Goal: Task Accomplishment & Management: Use online tool/utility

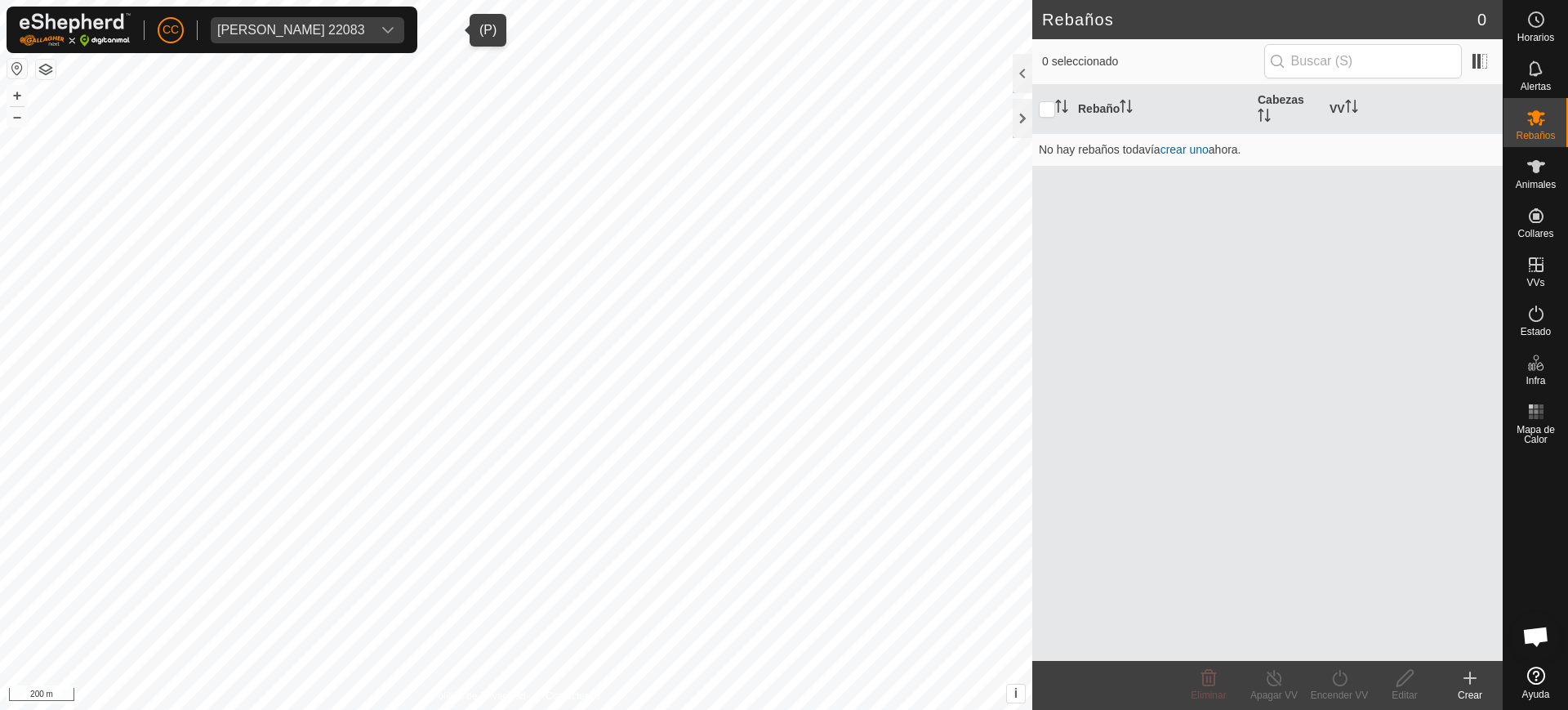
click at [365, 25] on div "Jose Antonio Zuniga Montero 22083" at bounding box center [291, 30] width 148 height 13
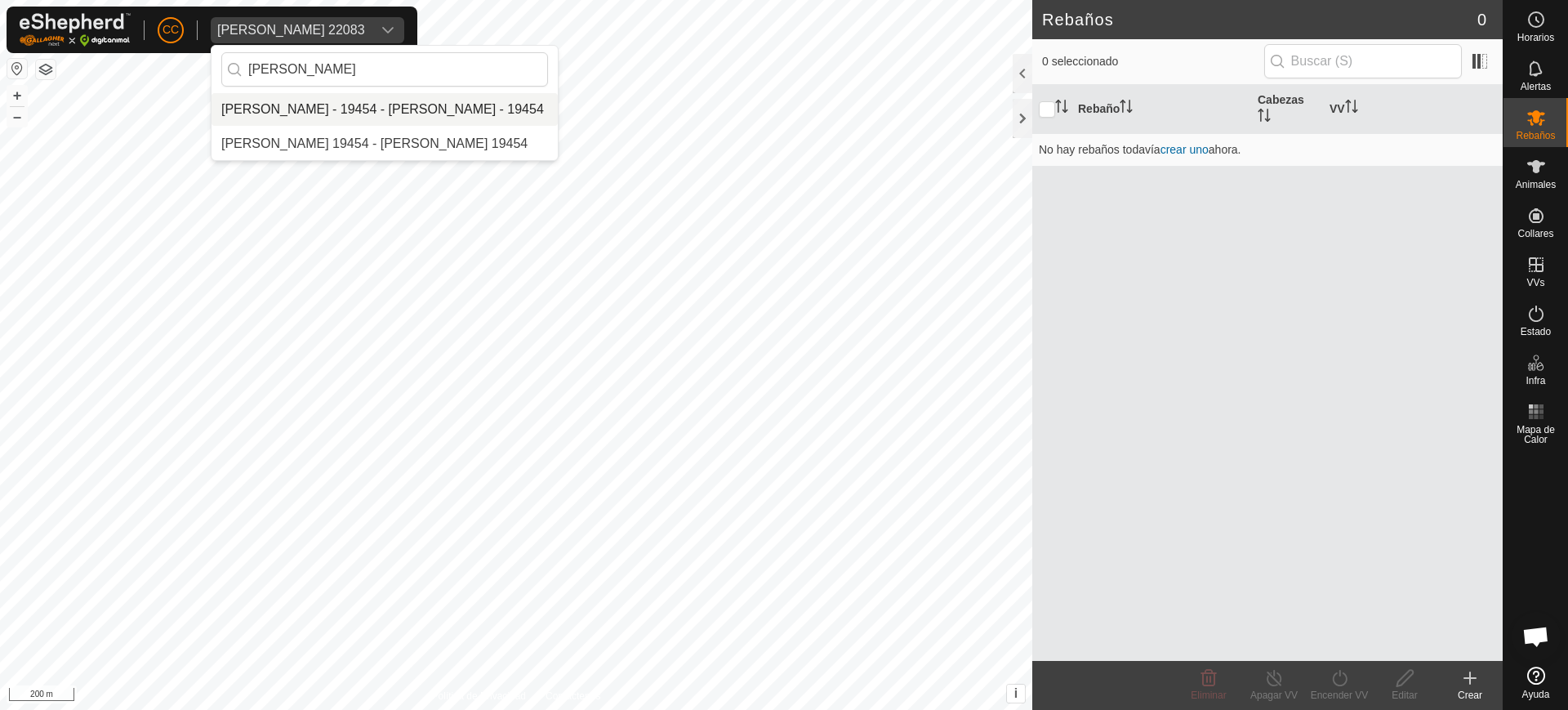
type input "[PERSON_NAME]"
click at [370, 104] on li "[PERSON_NAME] - 19454 - [PERSON_NAME] - 19454" at bounding box center [385, 110] width 347 height 33
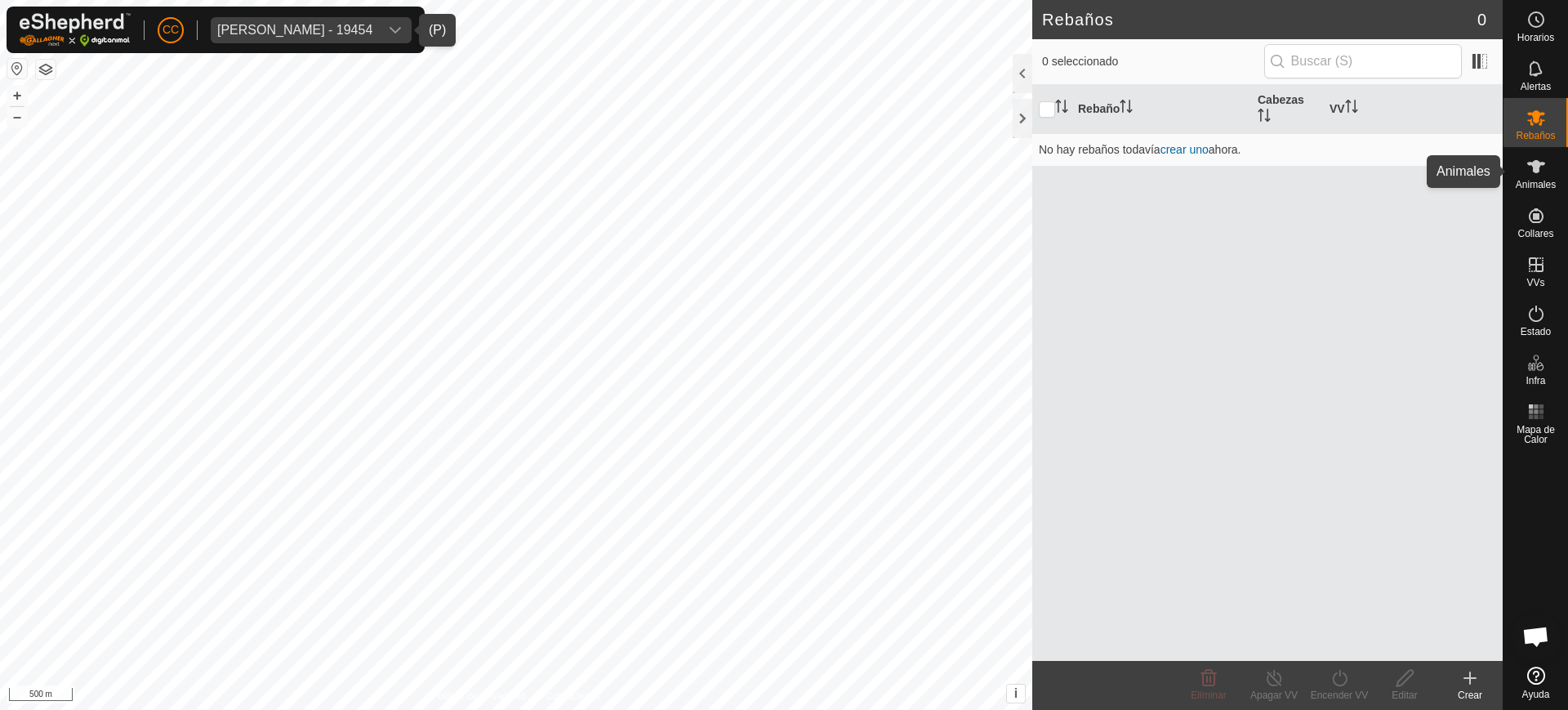
click at [1549, 191] on div "Animales" at bounding box center [1535, 172] width 65 height 49
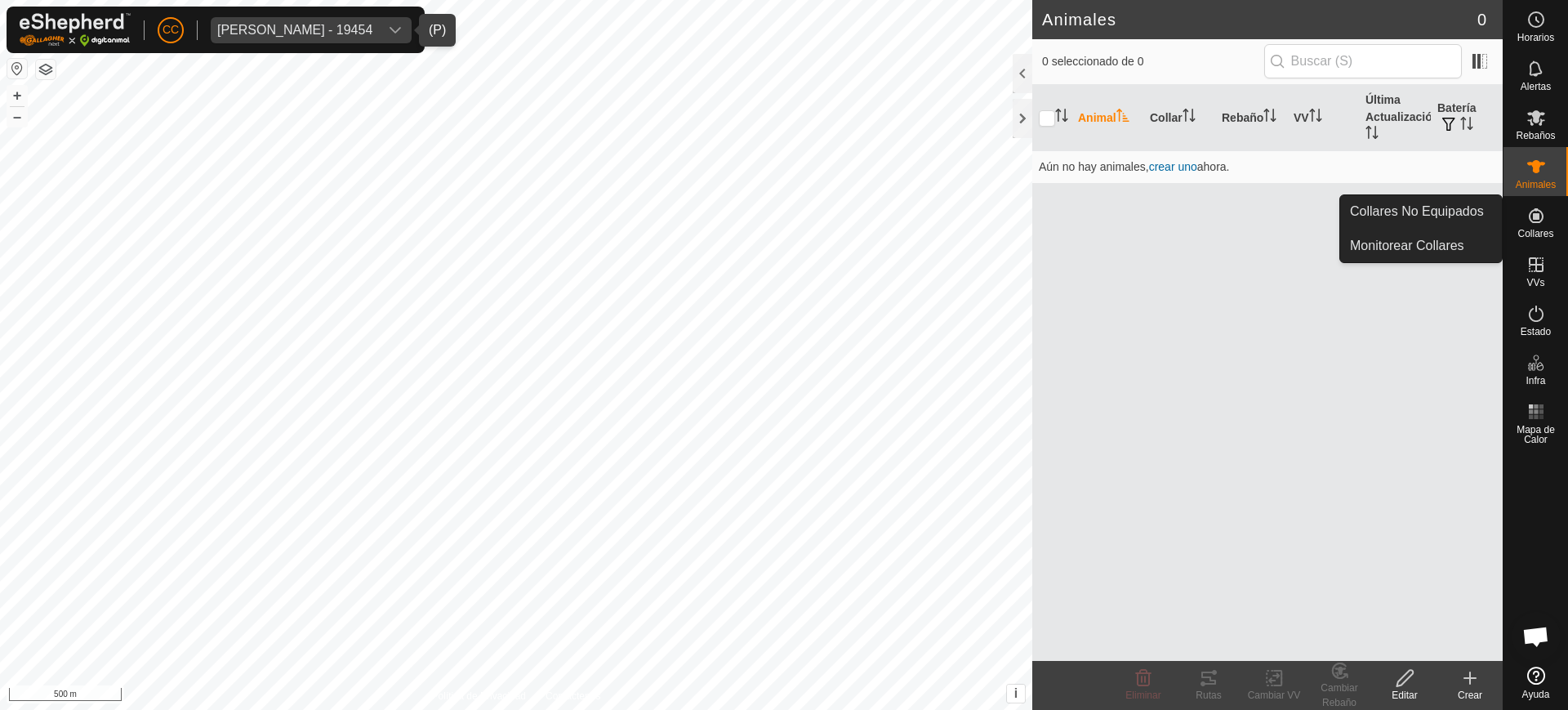
click at [1532, 225] on icon at bounding box center [1536, 216] width 20 height 20
click at [1476, 217] on link "Collares No Equipados" at bounding box center [1421, 212] width 162 height 33
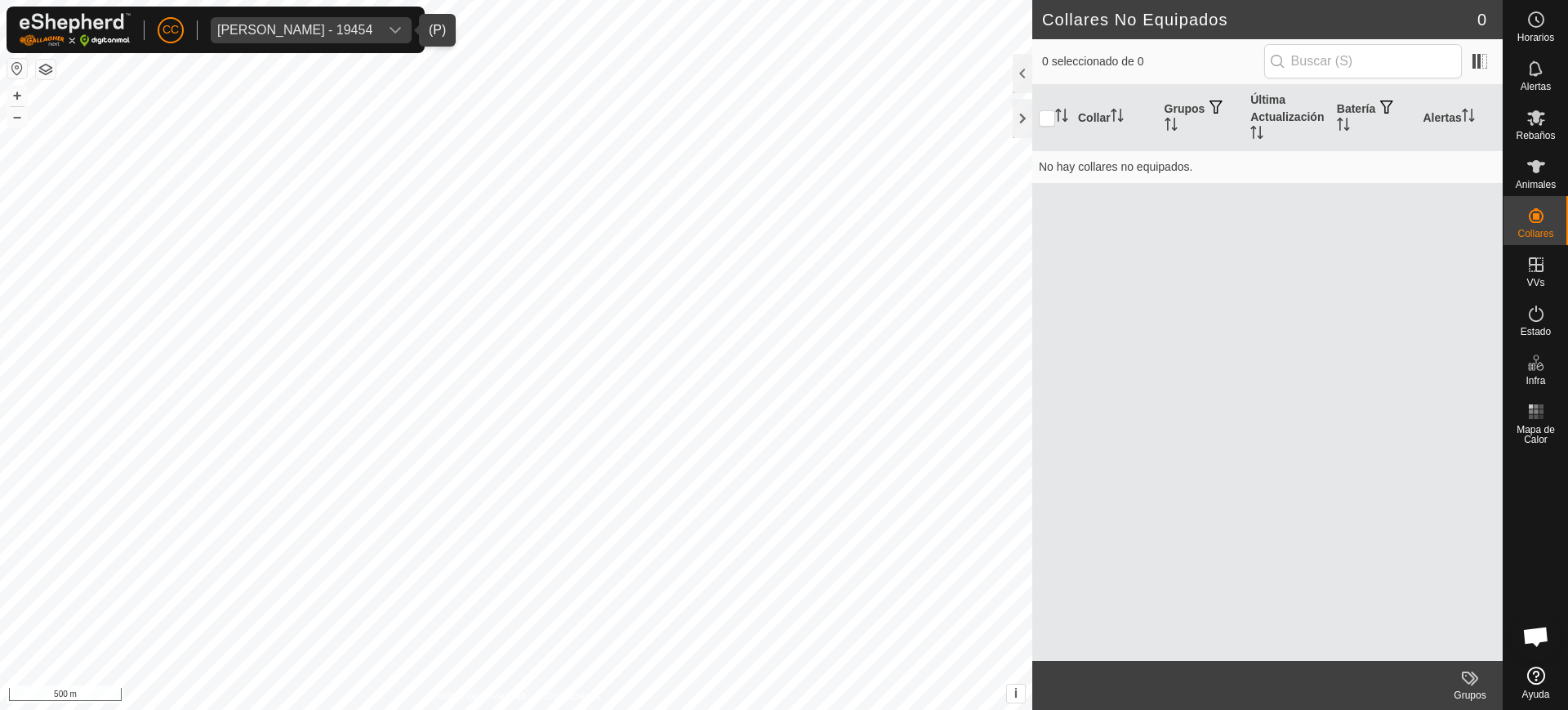
click at [335, 29] on div "[PERSON_NAME] - 19454" at bounding box center [295, 30] width 155 height 13
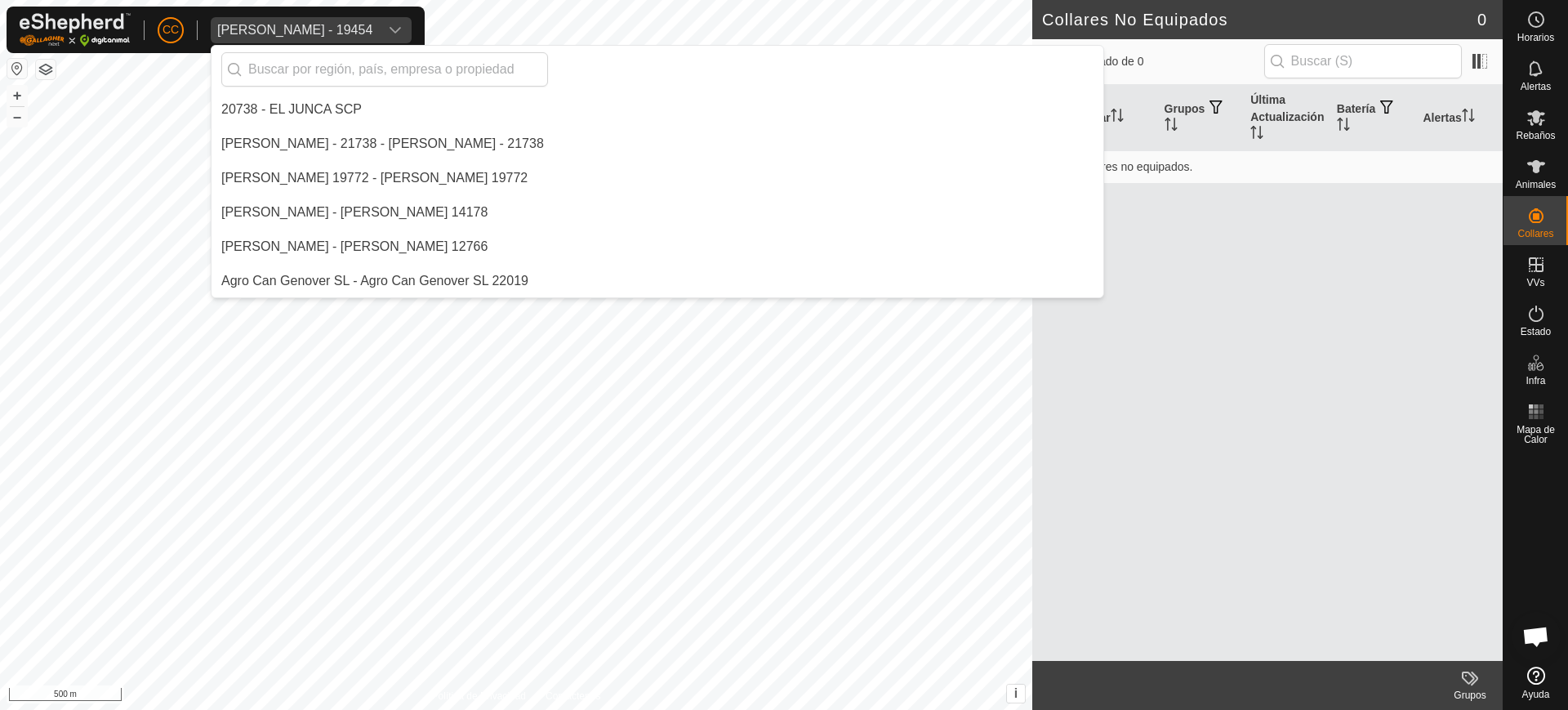
type input "u"
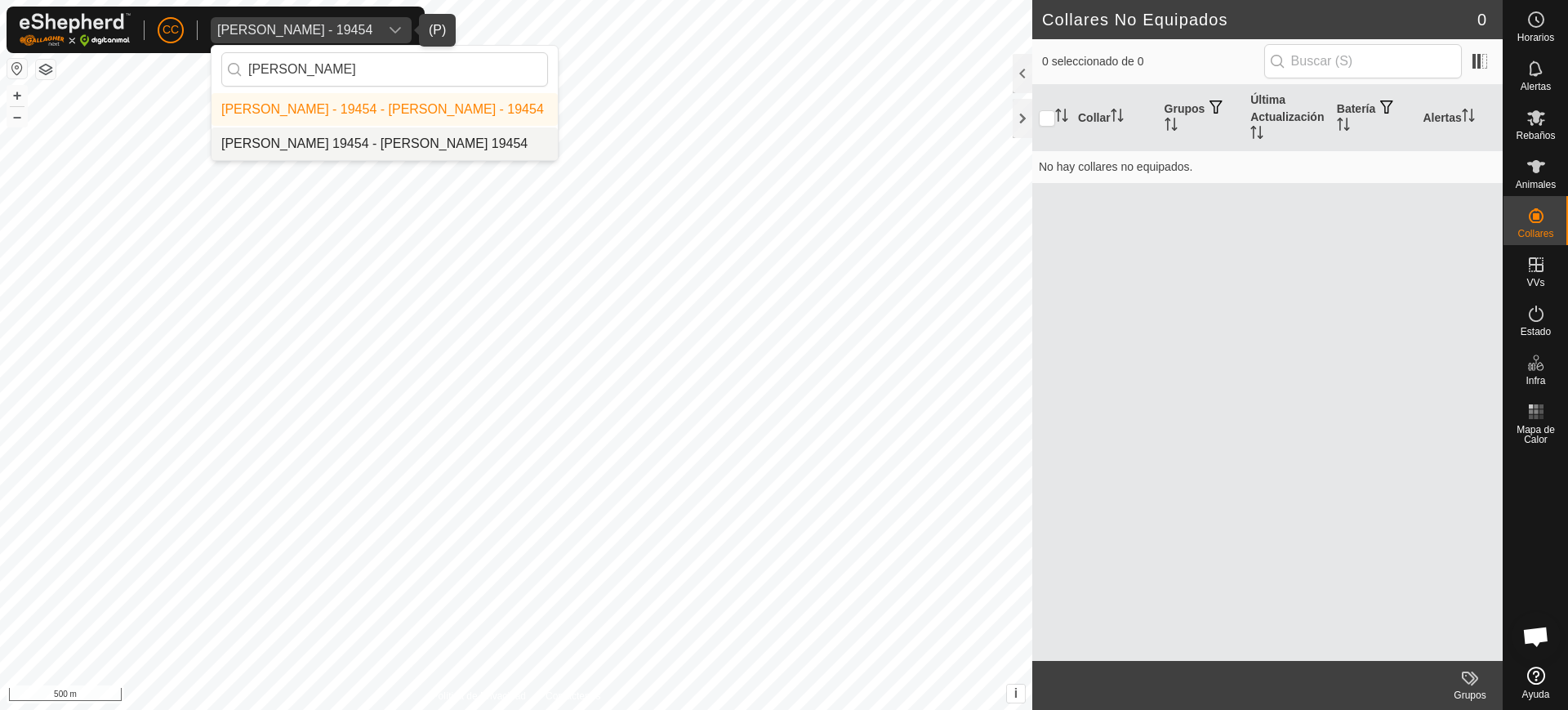
type input "[PERSON_NAME]"
click at [452, 143] on li "[PERSON_NAME] 19454 - [PERSON_NAME] 19454" at bounding box center [385, 144] width 347 height 33
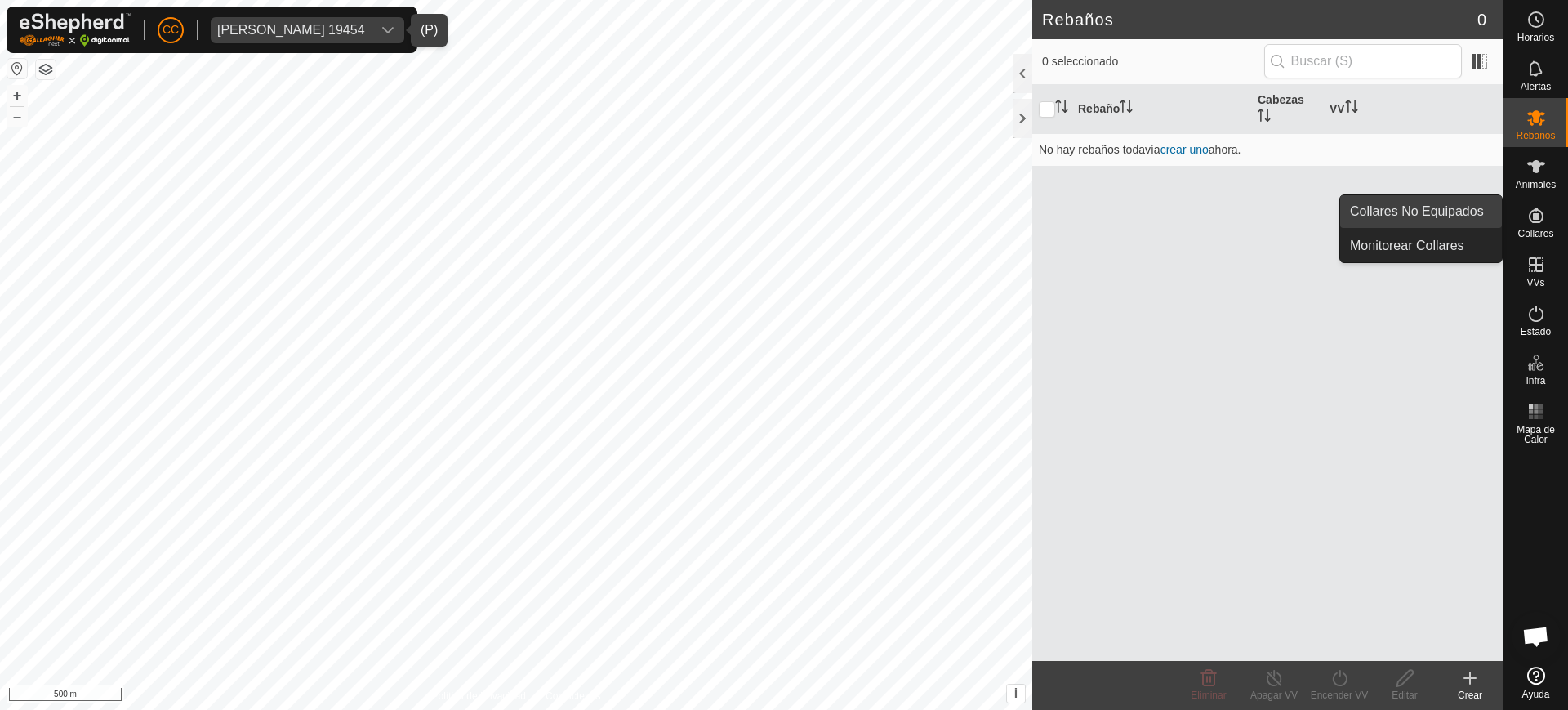
click at [1486, 211] on link "Collares No Equipados" at bounding box center [1421, 212] width 162 height 33
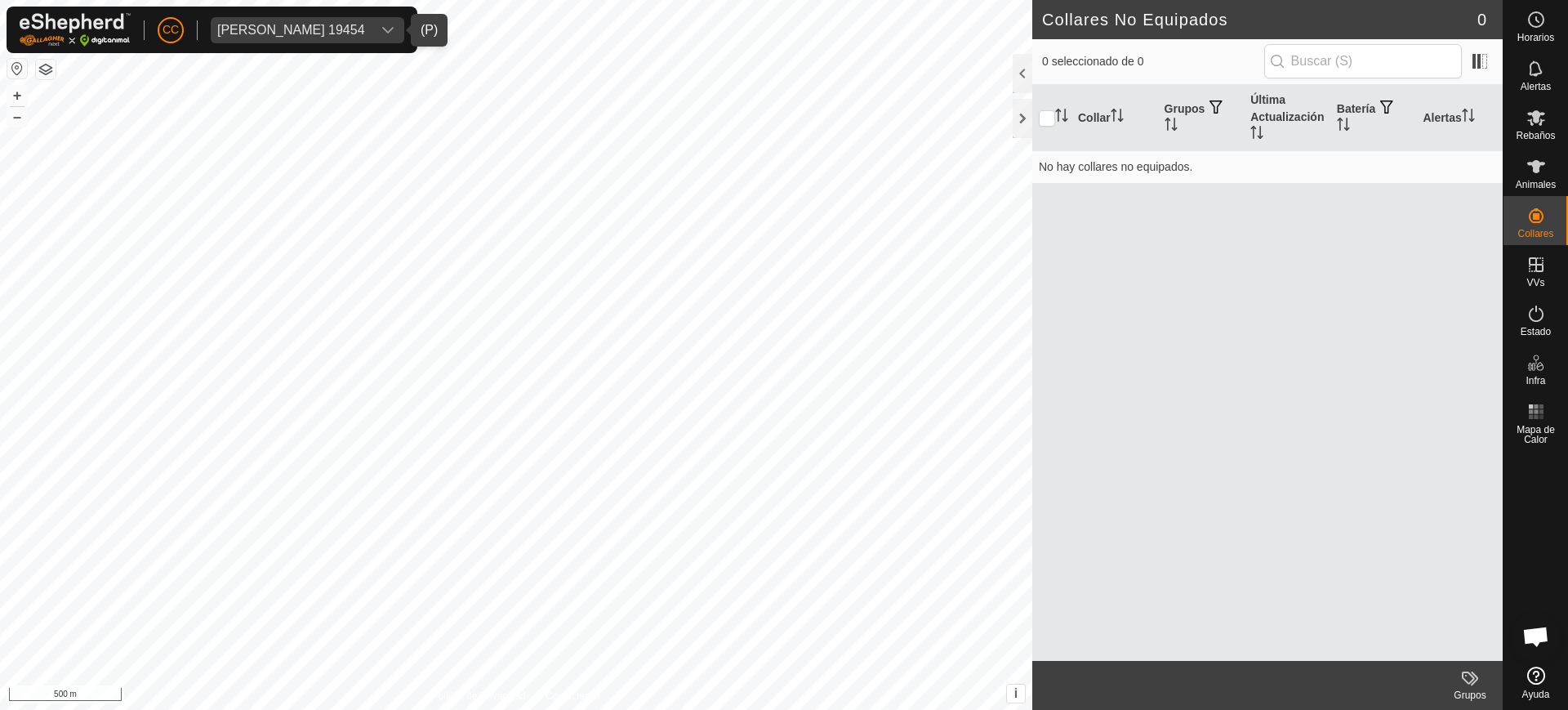
click at [274, 31] on div "Julian Garcia Gayo 19454" at bounding box center [291, 30] width 148 height 13
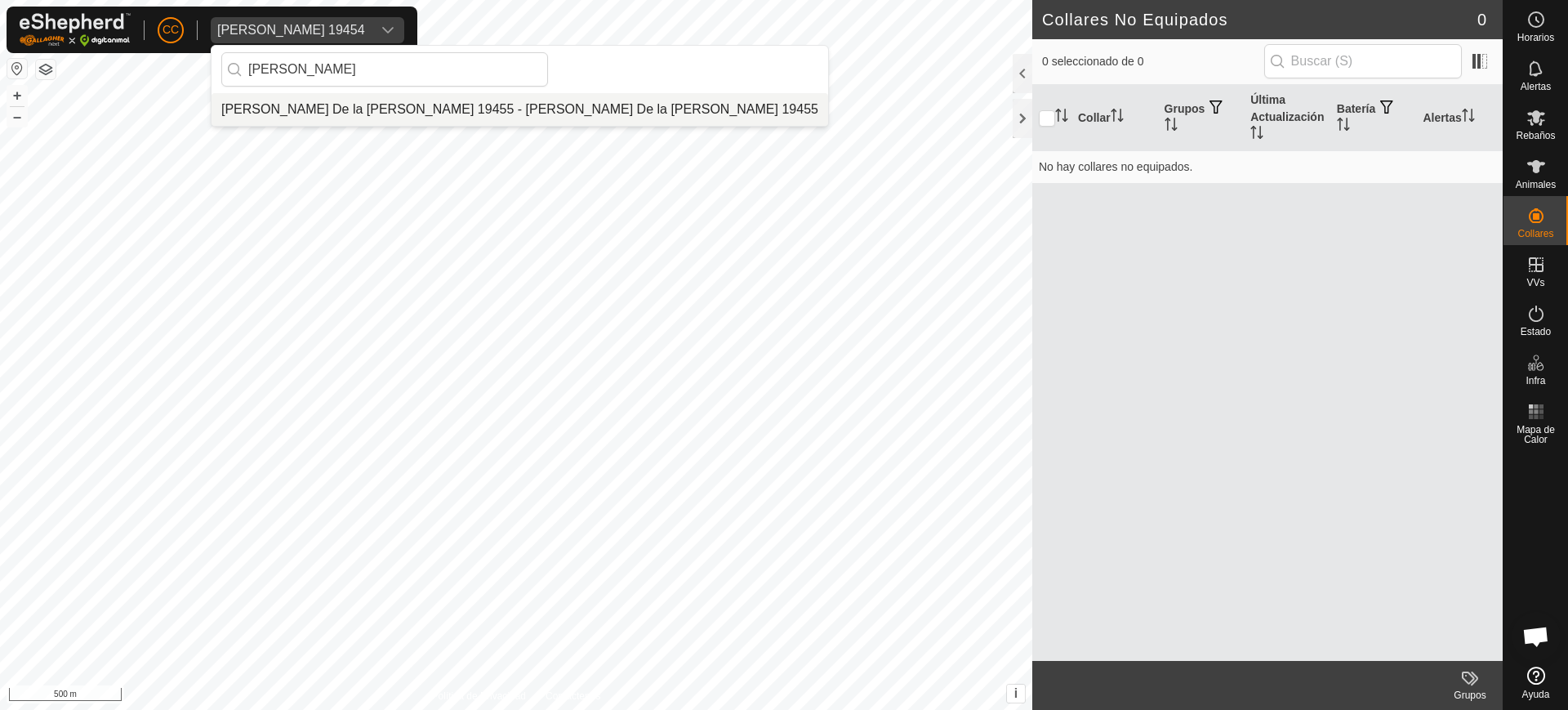
type input "maria e"
click at [399, 110] on li "[PERSON_NAME] De la [PERSON_NAME] 19455 - [PERSON_NAME] De la [PERSON_NAME] 194…" at bounding box center [520, 110] width 616 height 33
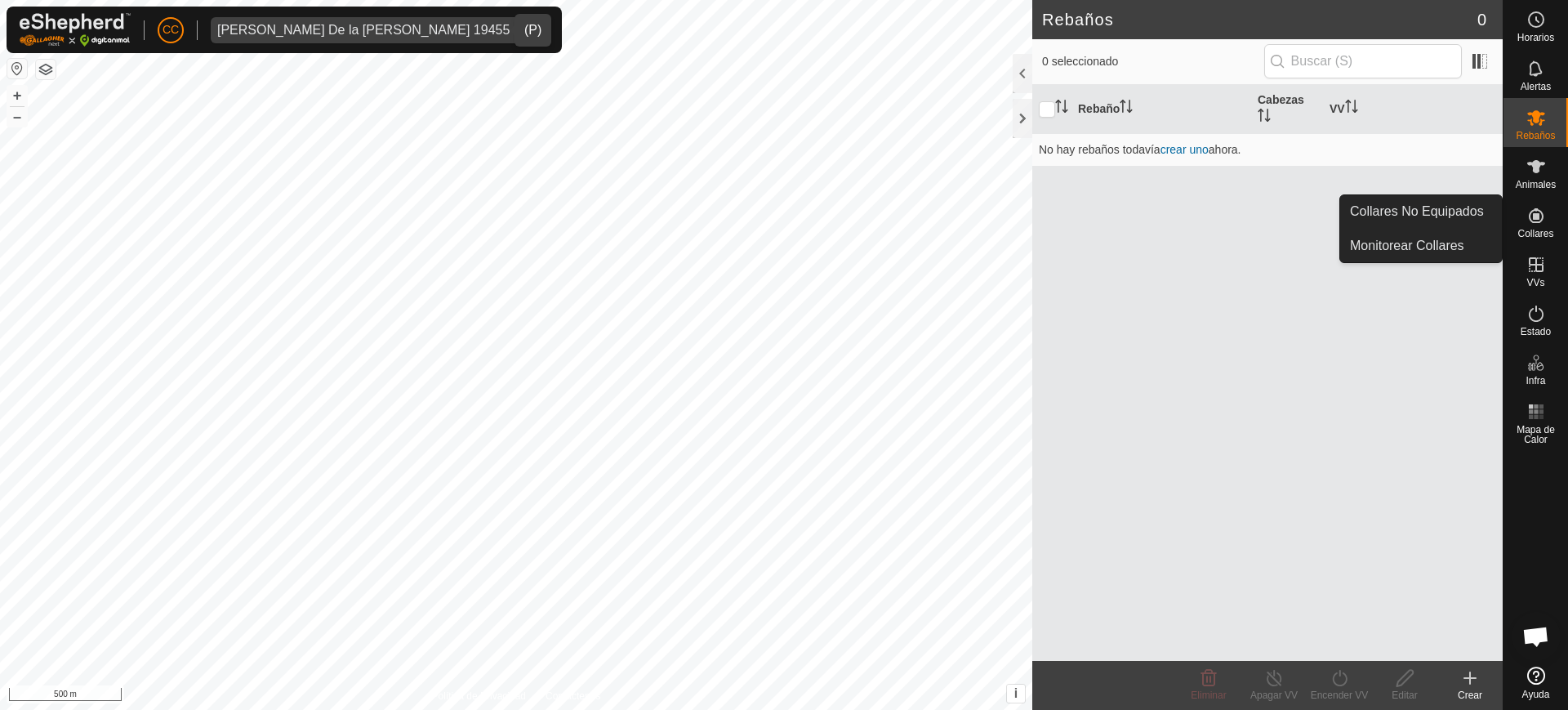
click at [1544, 216] on icon at bounding box center [1536, 216] width 20 height 20
click at [1482, 214] on link "Collares No Equipados" at bounding box center [1421, 212] width 162 height 33
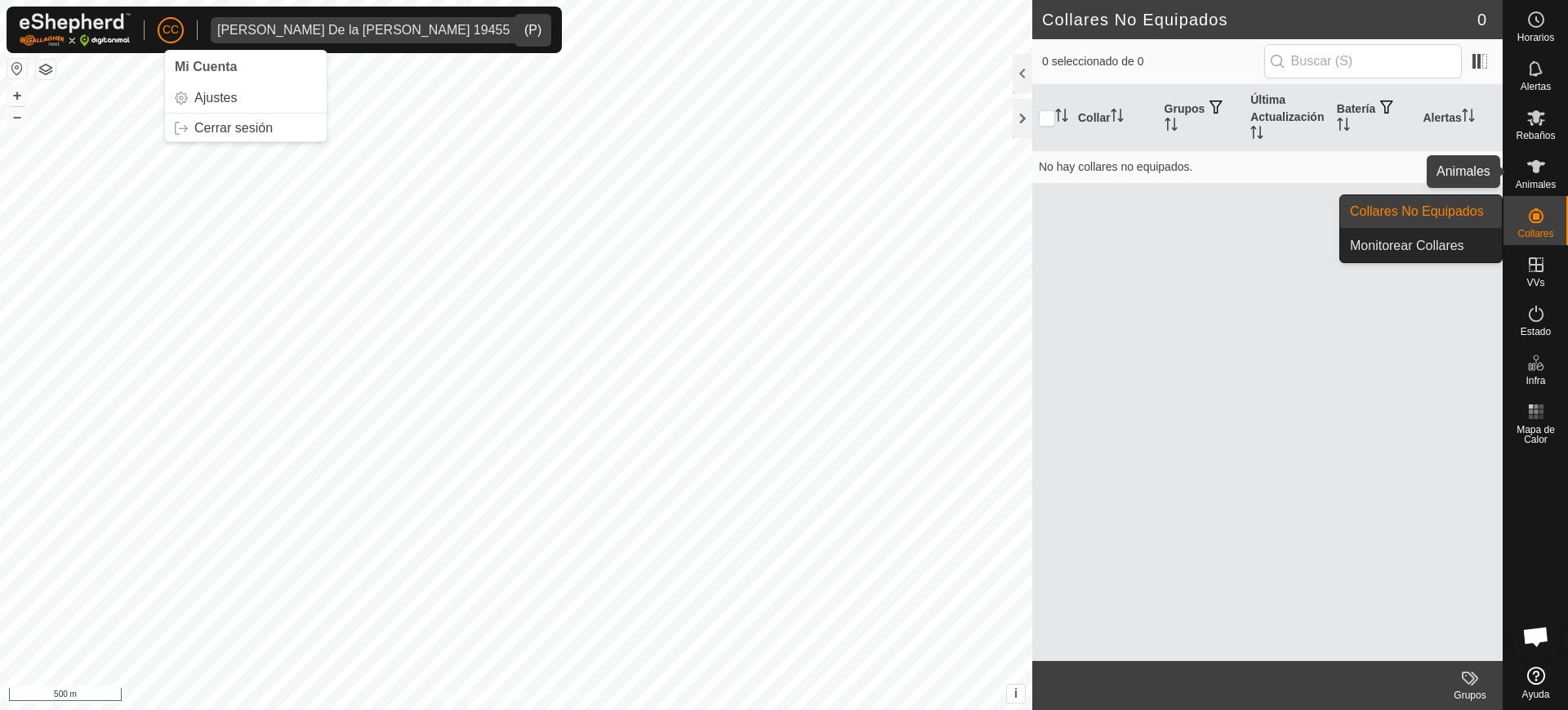
click at [1548, 167] on es-animals-svg-icon at bounding box center [1536, 167] width 29 height 26
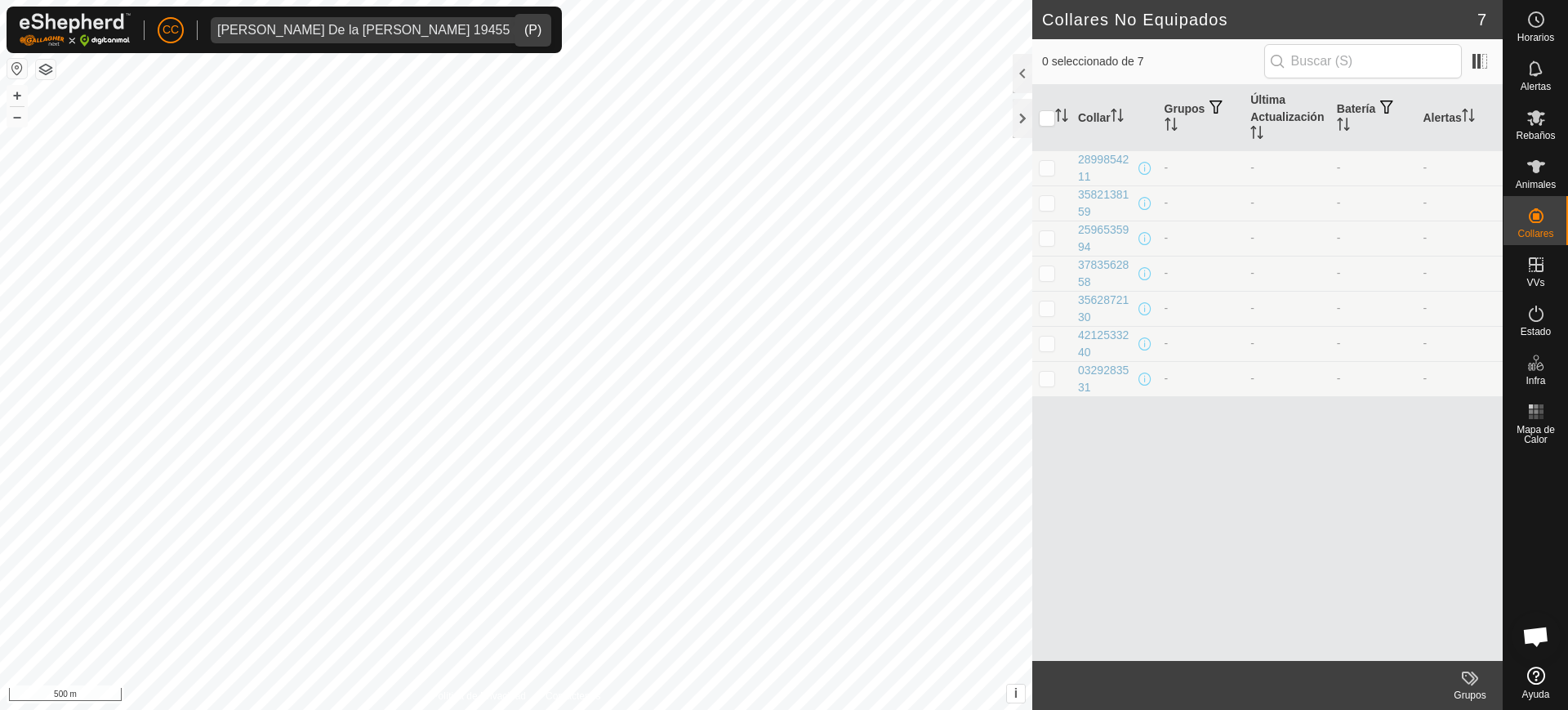
click at [302, 35] on div "[PERSON_NAME] De la [PERSON_NAME] 19455" at bounding box center [364, 30] width 293 height 13
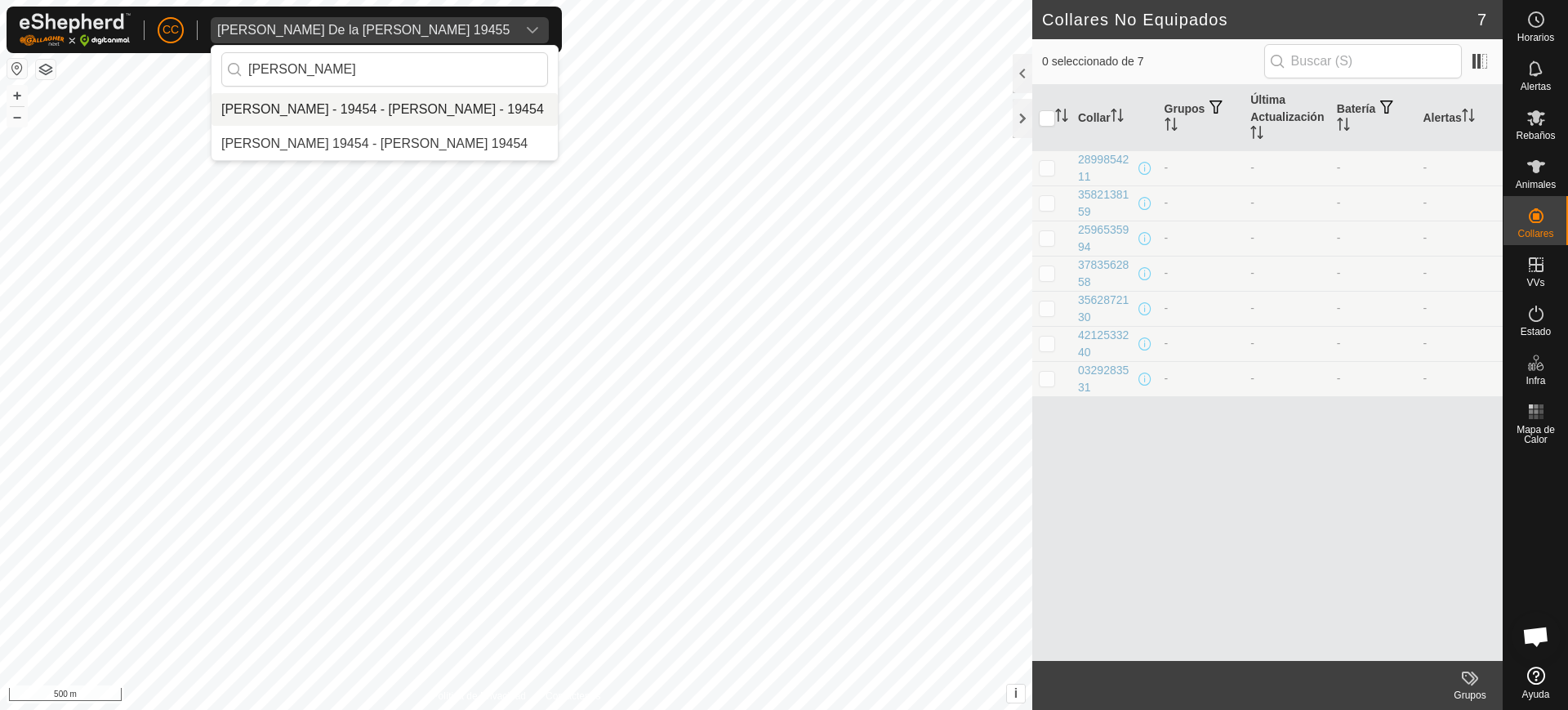
type input "[PERSON_NAME]"
click at [350, 113] on li "[PERSON_NAME] - 19454 - [PERSON_NAME] - 19454" at bounding box center [385, 110] width 347 height 33
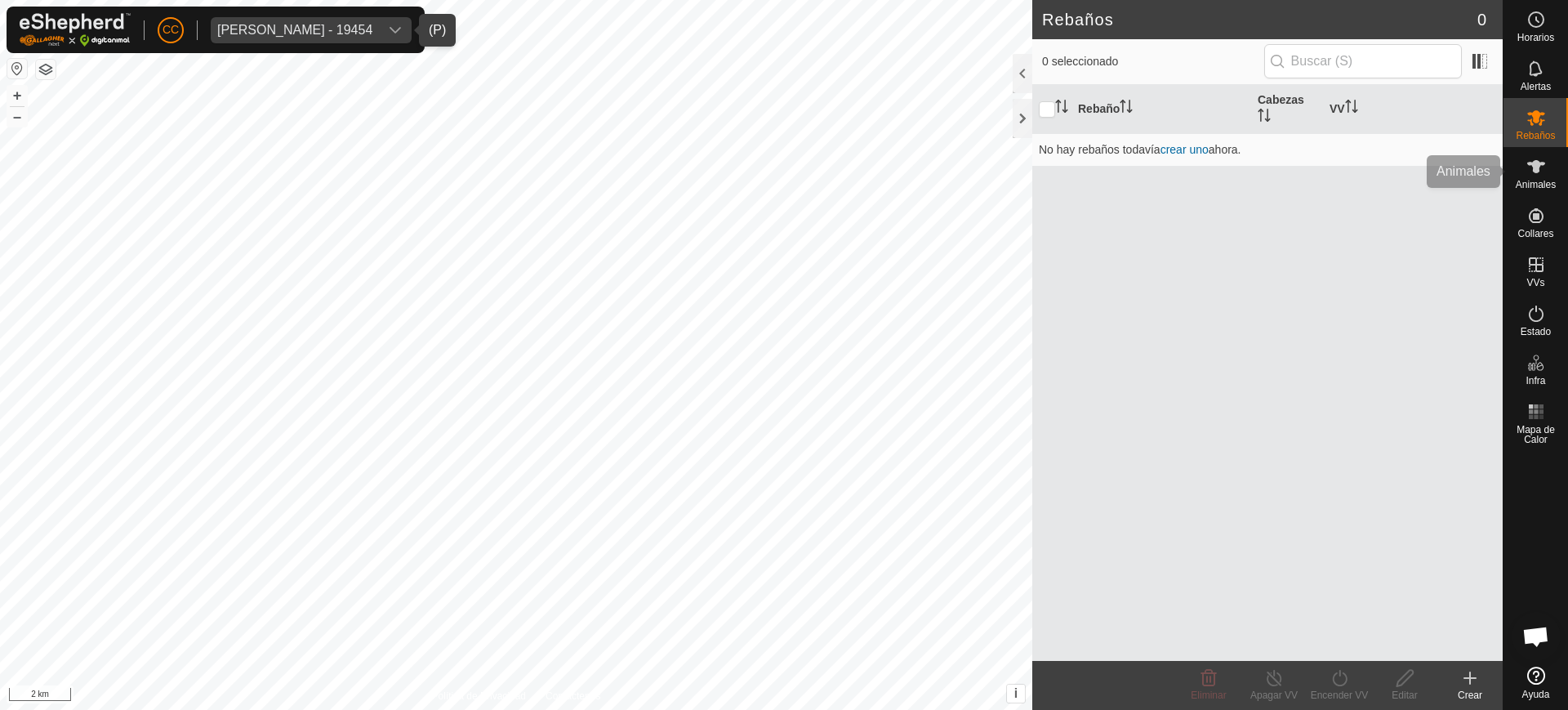
click at [1552, 184] on span "Animales" at bounding box center [1535, 185] width 40 height 10
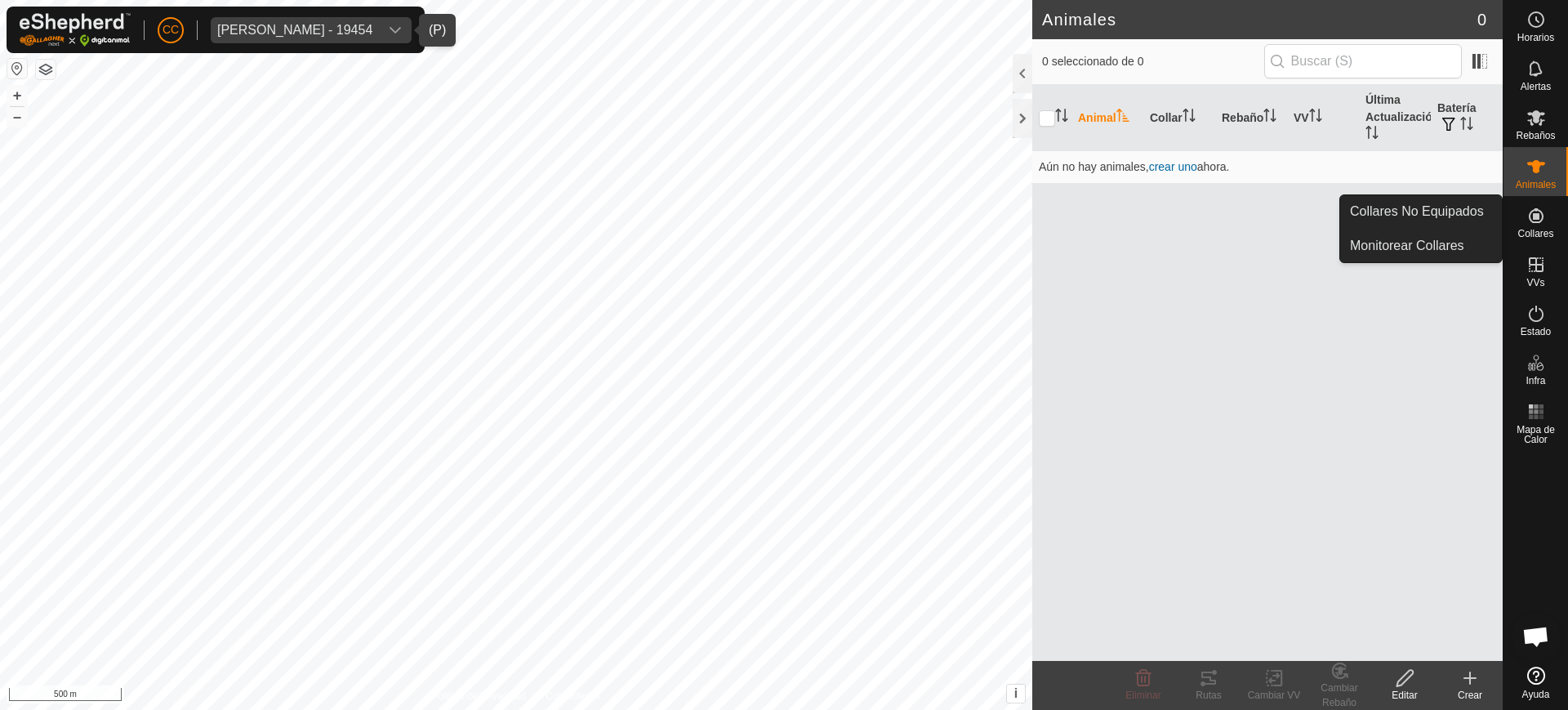
click at [1545, 209] on icon at bounding box center [1536, 216] width 20 height 20
click at [1463, 200] on link "Collares No Equipados" at bounding box center [1421, 212] width 162 height 33
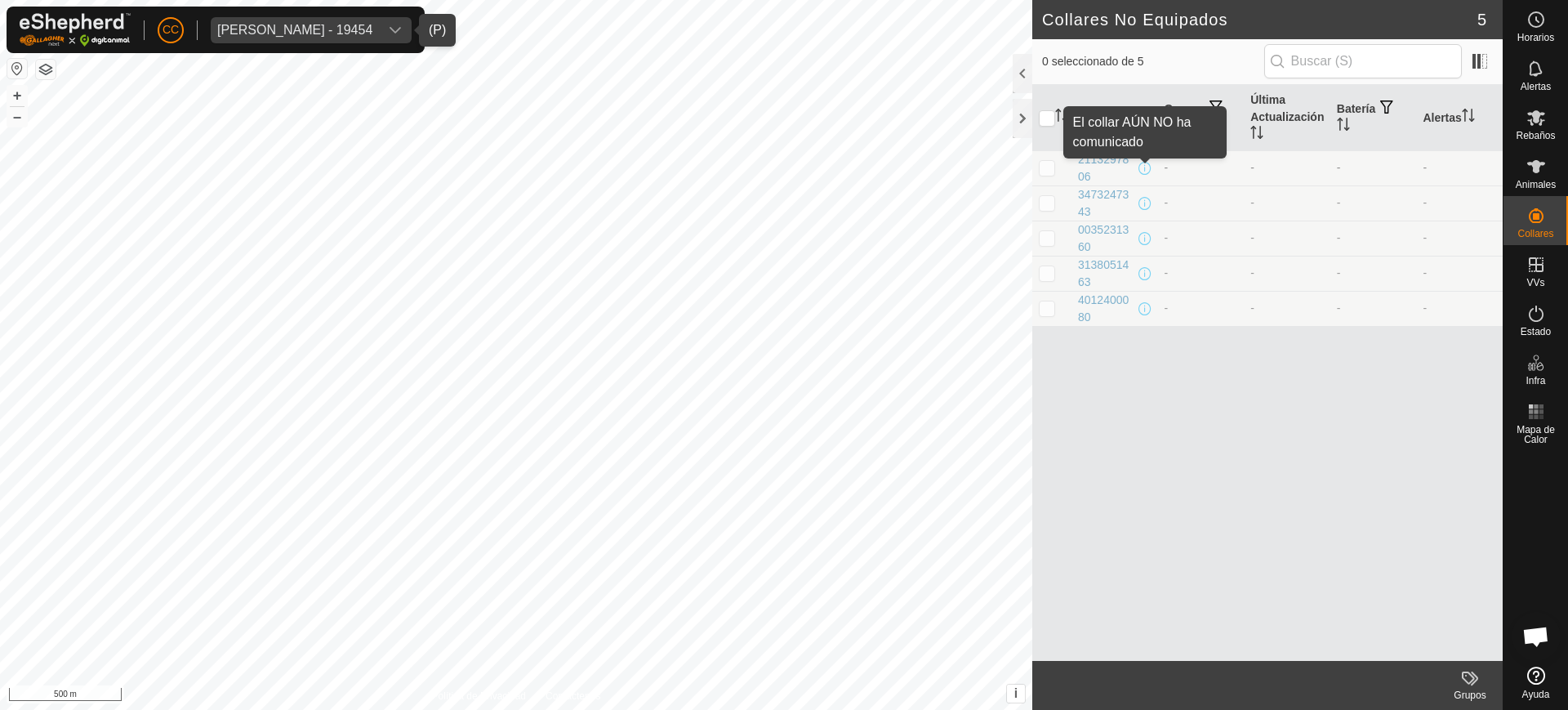
click at [1141, 164] on span at bounding box center [1145, 169] width 13 height 13
click at [370, 26] on div "[PERSON_NAME] - 19454" at bounding box center [295, 30] width 155 height 13
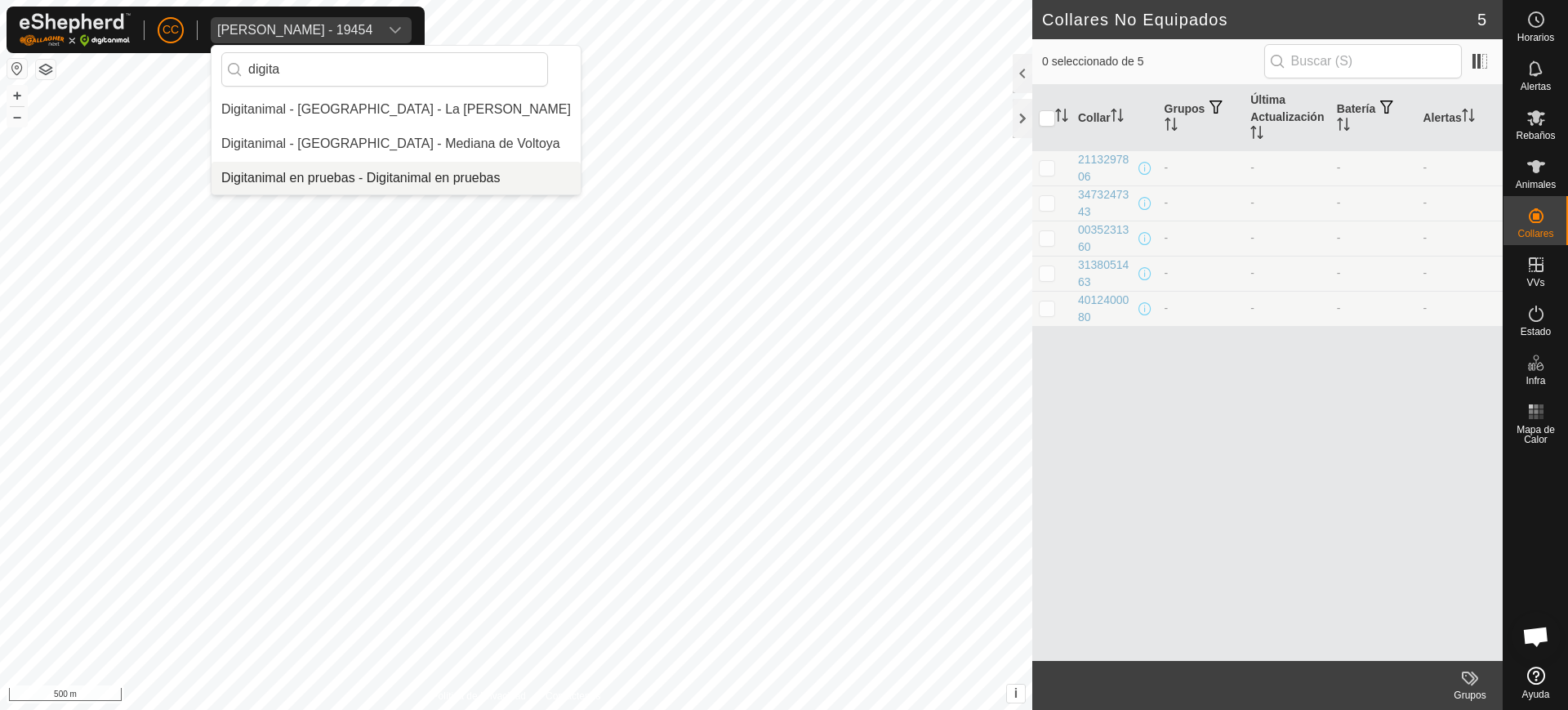
type input "digita"
click at [500, 173] on li "Digitanimal en pruebas - Digitanimal en pruebas" at bounding box center [396, 178] width 370 height 33
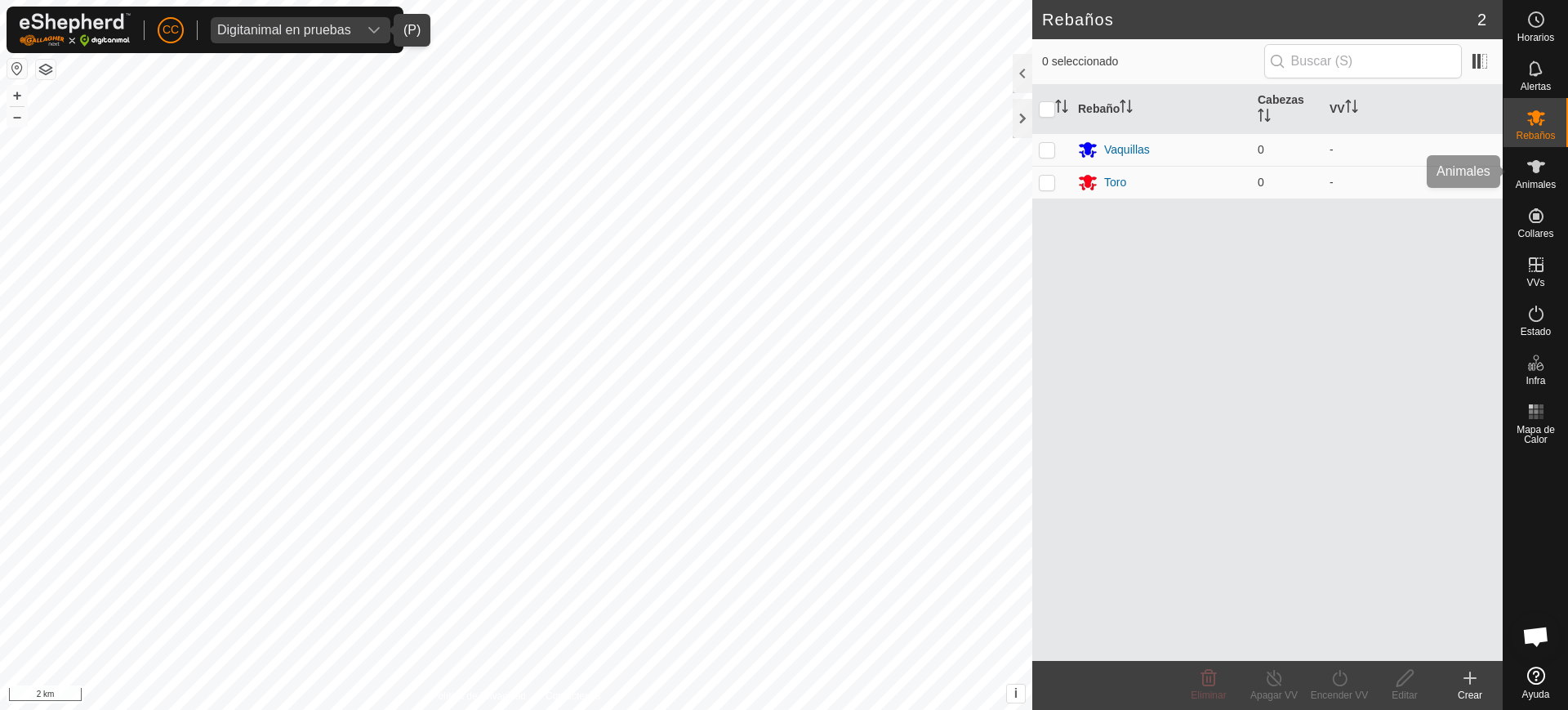
click at [1564, 177] on div "Animales" at bounding box center [1535, 172] width 65 height 49
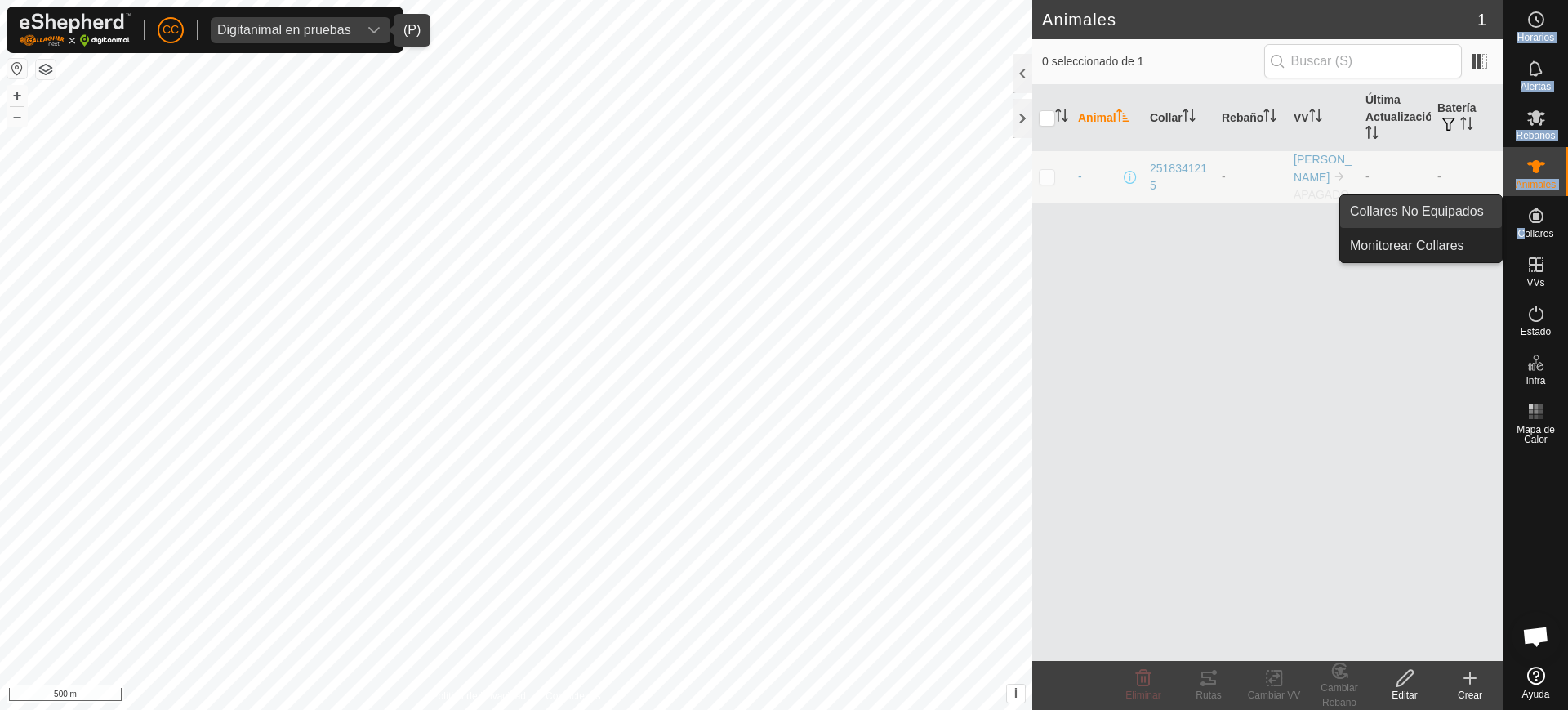
drag, startPoint x: 1527, startPoint y: 230, endPoint x: 1487, endPoint y: 220, distance: 41.2
click at [1503, 220] on es-menu-bar "Horarios Alertas Rebaños Animales Collares VVs Estado Infra Mapa de Calor Ayuda…" at bounding box center [1535, 355] width 65 height 710
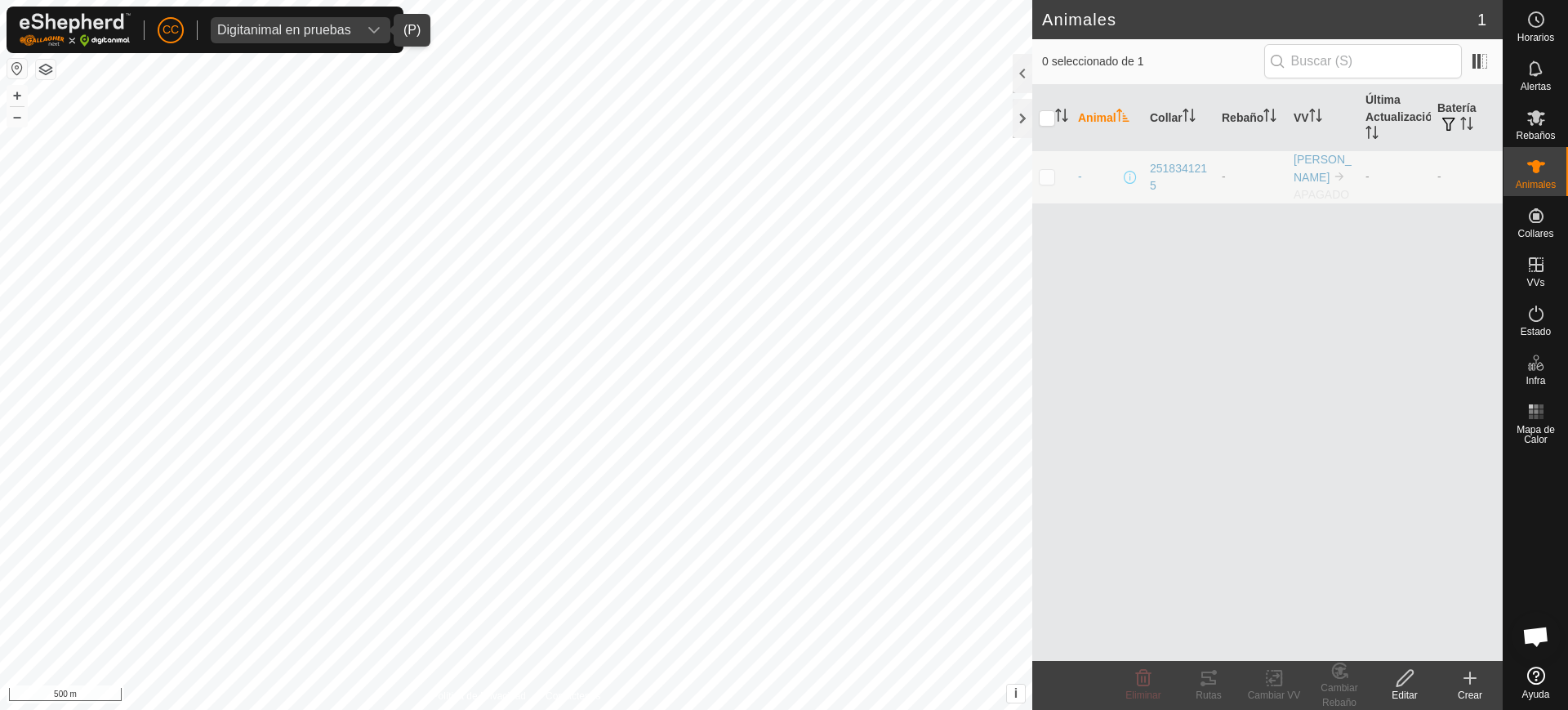
click at [1487, 220] on div "Animal Collar Rebaño VV Última Actualización Batería - 2518341215 - [PERSON_NAM…" at bounding box center [1267, 373] width 470 height 576
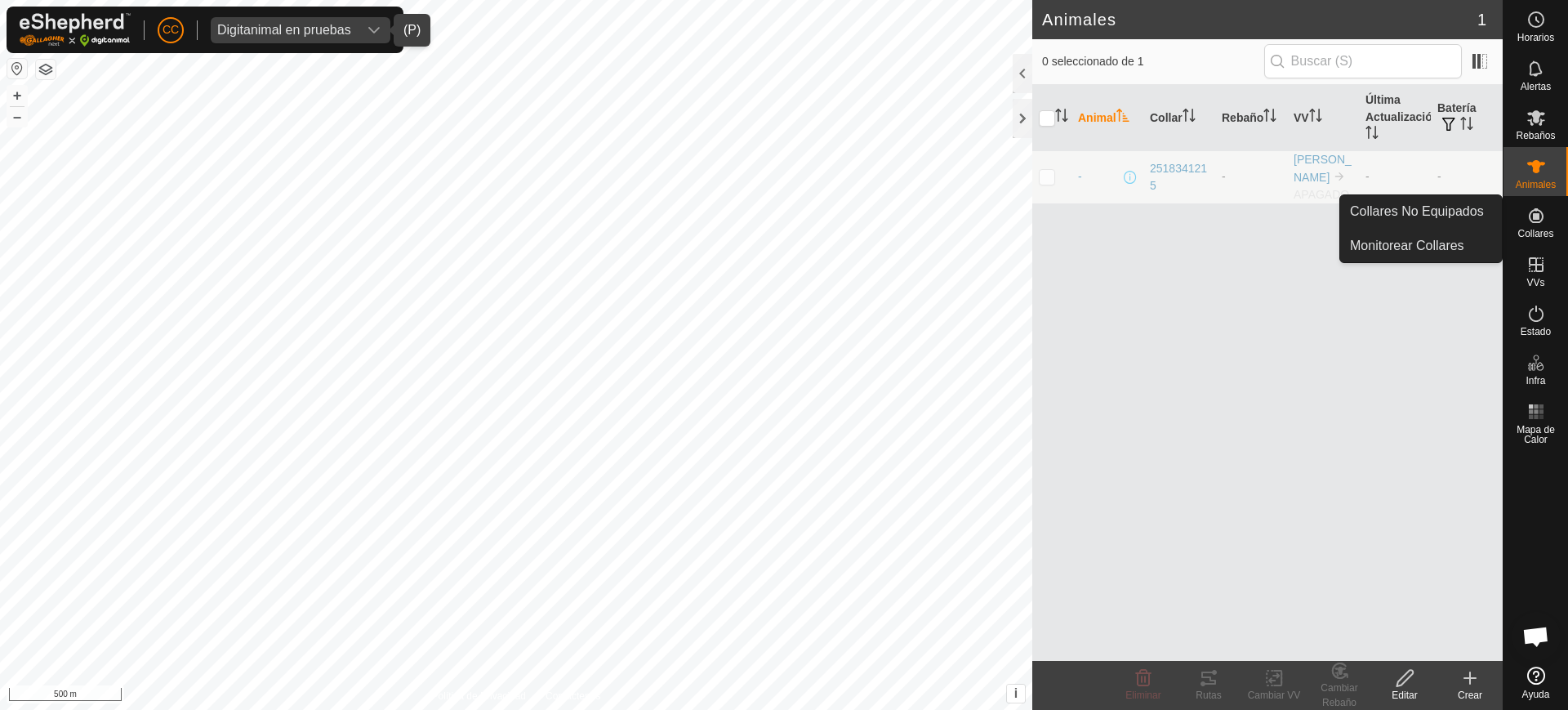
click at [1540, 216] on icon at bounding box center [1536, 216] width 20 height 20
click at [1463, 214] on link "Collares No Equipados" at bounding box center [1421, 212] width 162 height 33
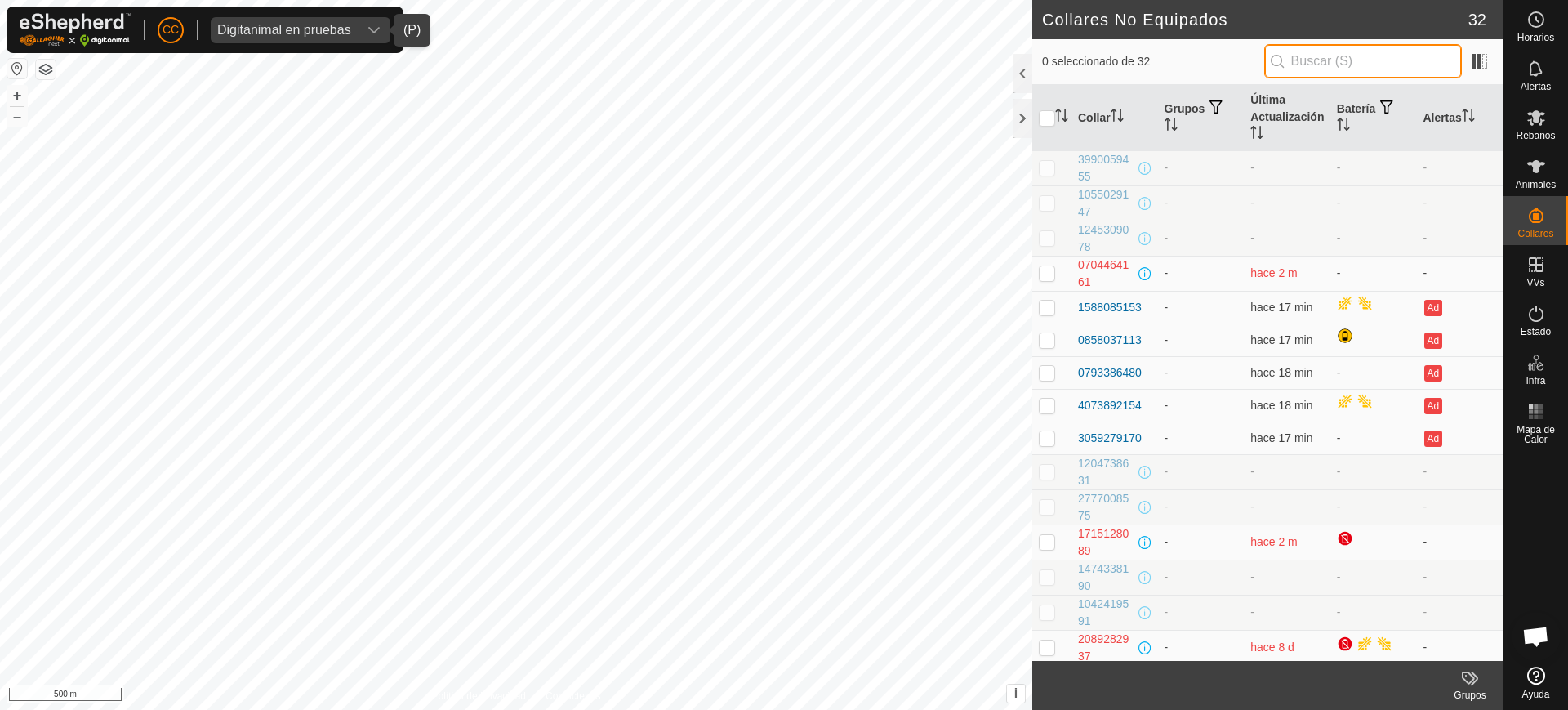
click at [1405, 62] on input "text" at bounding box center [1363, 61] width 198 height 34
paste input "3059279170"
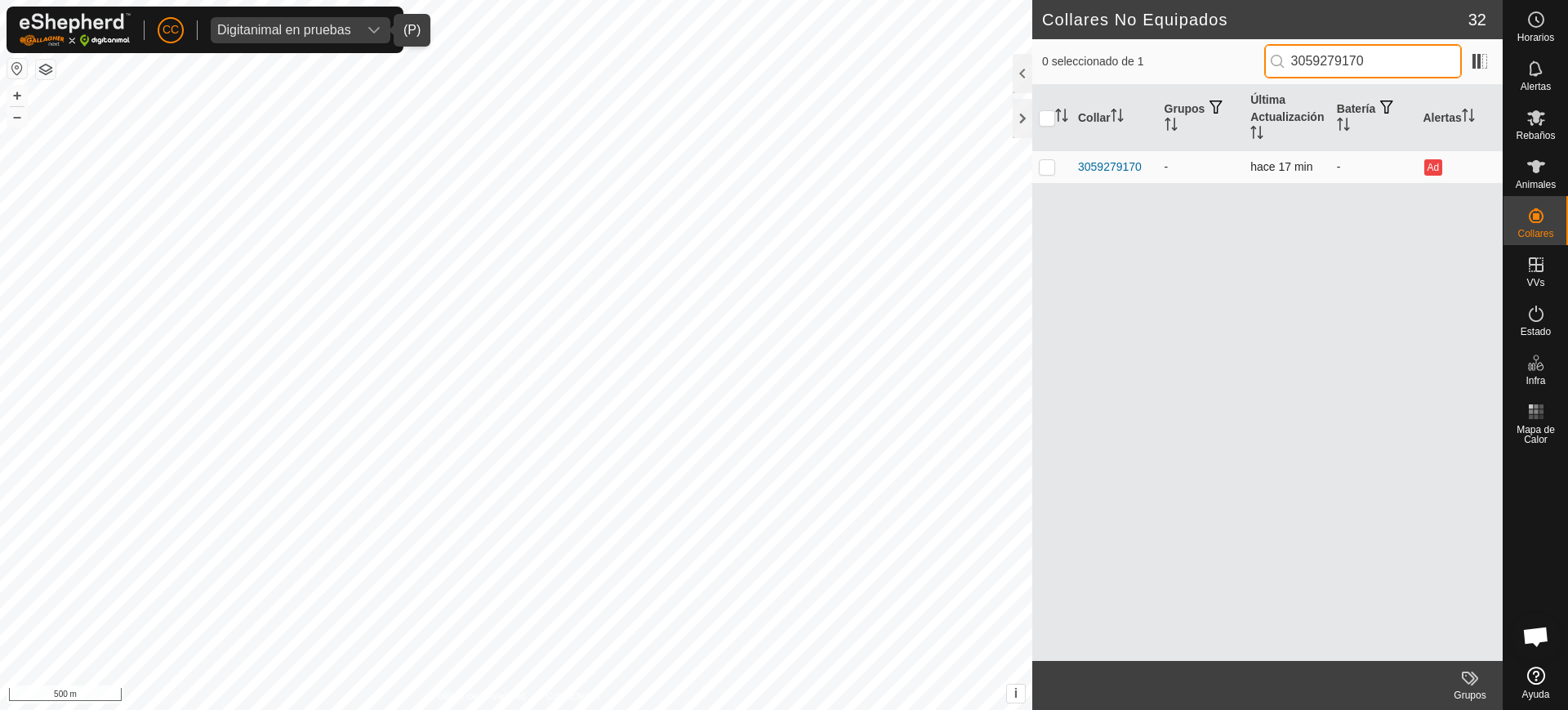
type input "3059279170"
click at [1047, 166] on p-checkbox at bounding box center [1047, 167] width 16 height 13
checkbox input "true"
